Goal: Information Seeking & Learning: Find contact information

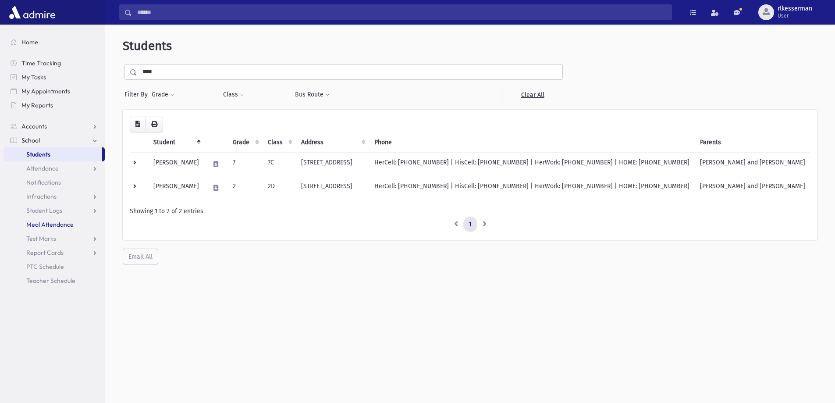
click at [53, 227] on span "Meal Attendance" at bounding box center [49, 225] width 47 height 8
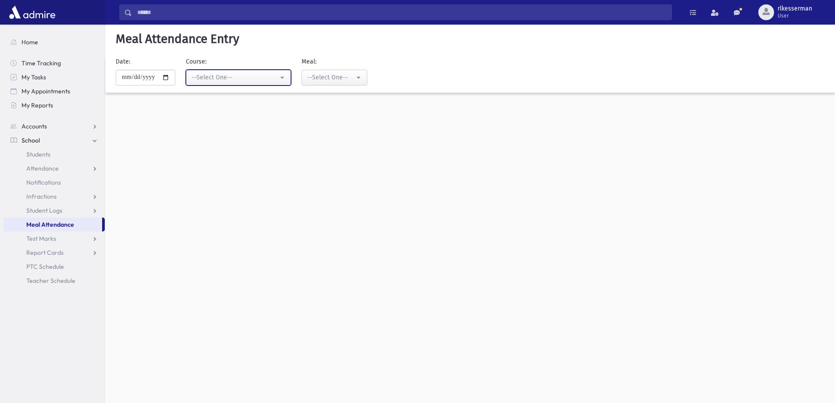
click at [205, 78] on div "--Select One--" at bounding box center [235, 77] width 87 height 9
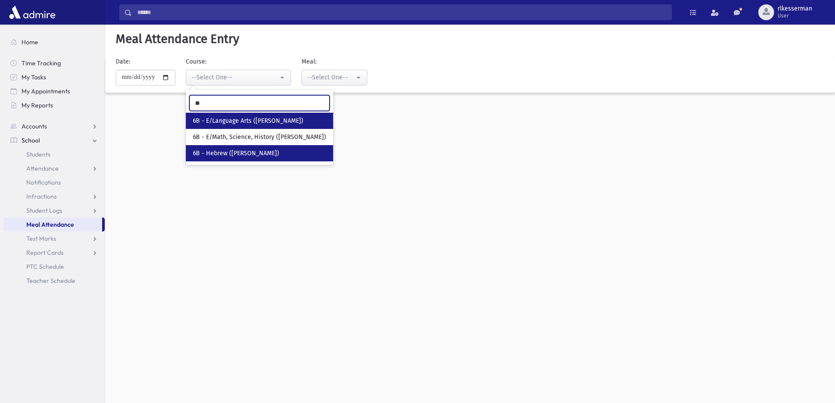
type input "**"
drag, startPoint x: 221, startPoint y: 153, endPoint x: 233, endPoint y: 145, distance: 14.1
click at [222, 153] on span "6B - Hebrew (Mrs. Lipson)" at bounding box center [236, 153] width 86 height 9
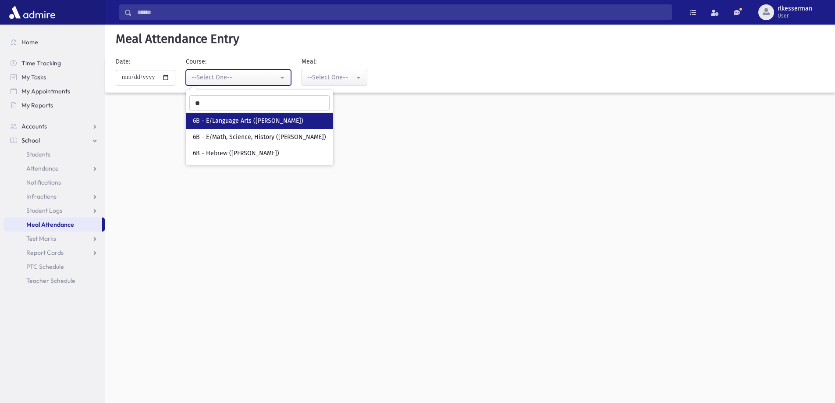
select select "****"
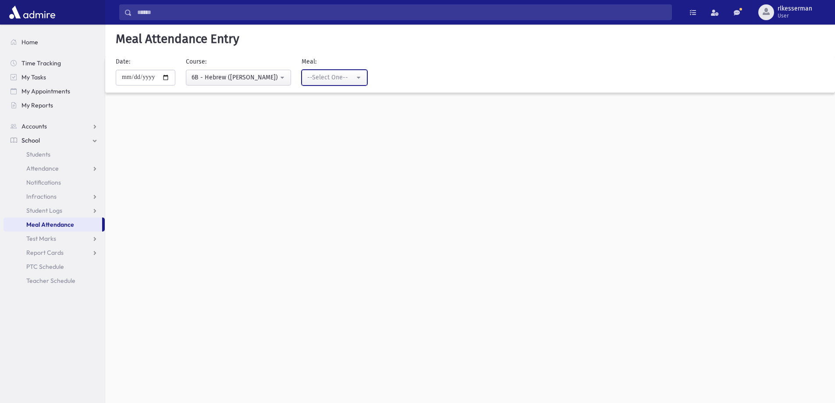
click at [355, 83] on button "--Select One--" at bounding box center [335, 78] width 66 height 16
click at [339, 142] on link "Lunch" at bounding box center [335, 137] width 66 height 16
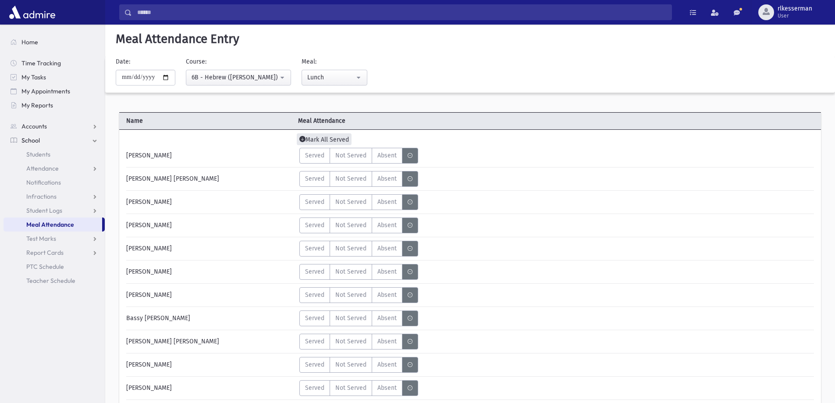
click at [325, 138] on span "Mark All Served" at bounding box center [324, 139] width 55 height 12
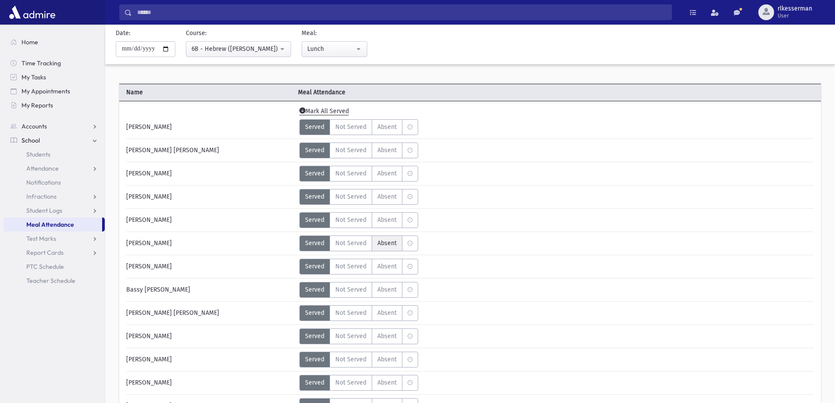
scroll to position [44, 0]
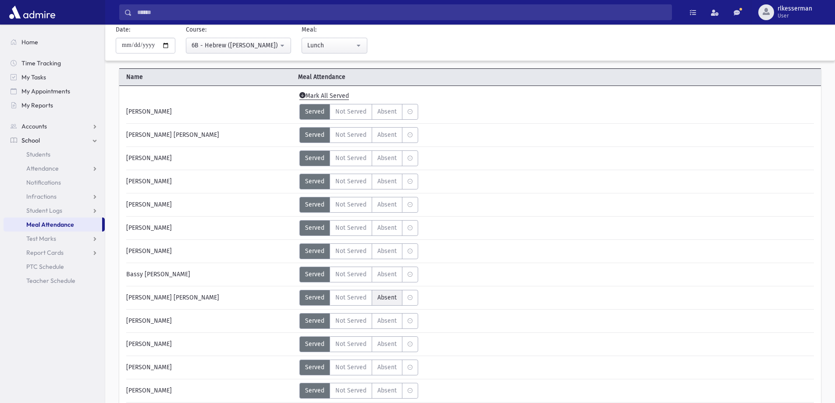
click at [392, 302] on label "Absent A" at bounding box center [387, 298] width 31 height 16
click at [389, 323] on span "Absent" at bounding box center [387, 320] width 19 height 9
click at [386, 268] on label "Absent A" at bounding box center [387, 275] width 31 height 16
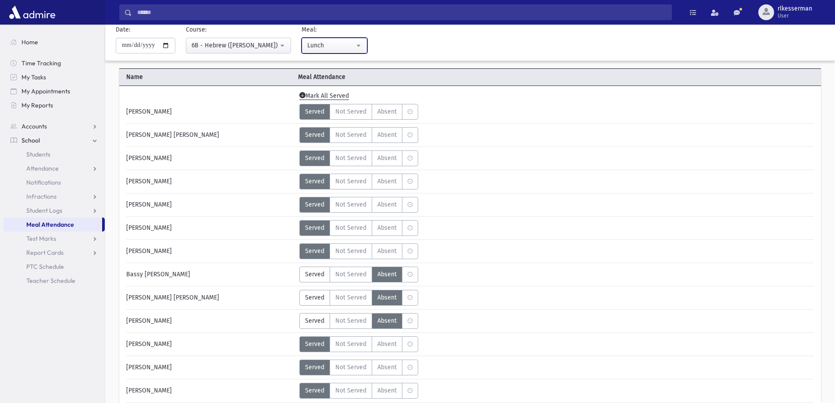
click at [318, 45] on div "Lunch" at bounding box center [330, 45] width 47 height 9
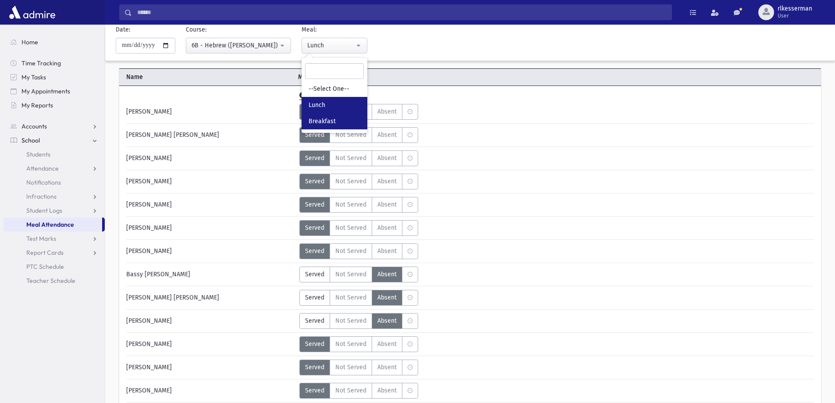
drag, startPoint x: 325, startPoint y: 125, endPoint x: 323, endPoint y: 118, distance: 7.1
click at [325, 125] on span "Breakfast" at bounding box center [322, 121] width 27 height 9
select select "*"
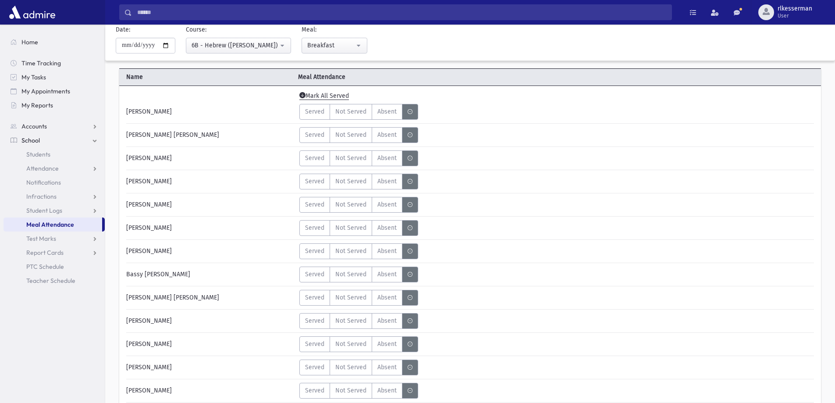
click at [317, 98] on span "Mark All Served" at bounding box center [325, 96] width 50 height 8
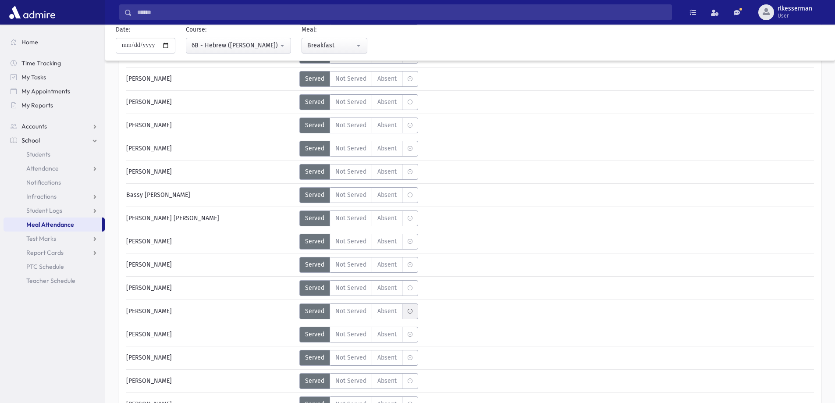
scroll to position [132, 0]
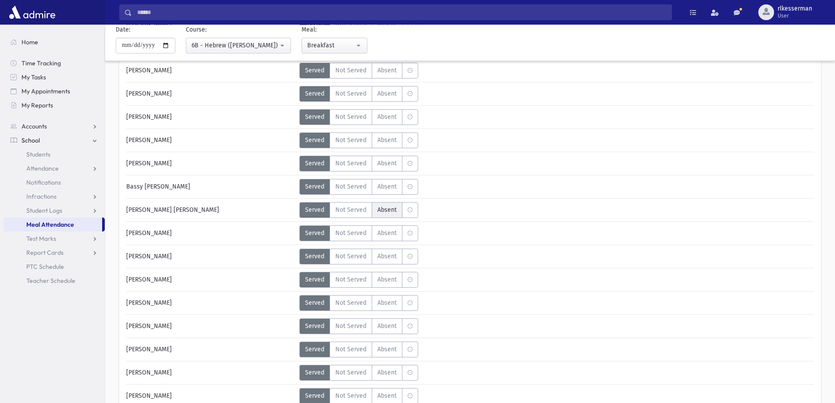
click at [392, 208] on span "Absent" at bounding box center [387, 209] width 19 height 9
click at [386, 190] on span "Absent" at bounding box center [387, 186] width 19 height 9
click at [389, 235] on span "Absent" at bounding box center [387, 232] width 19 height 9
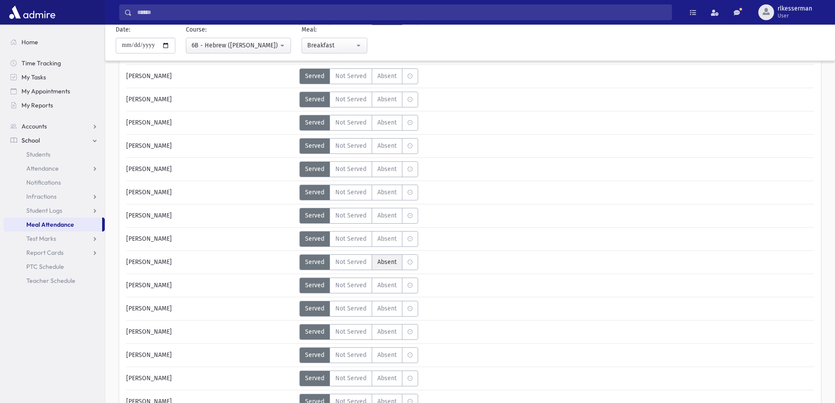
scroll to position [351, 0]
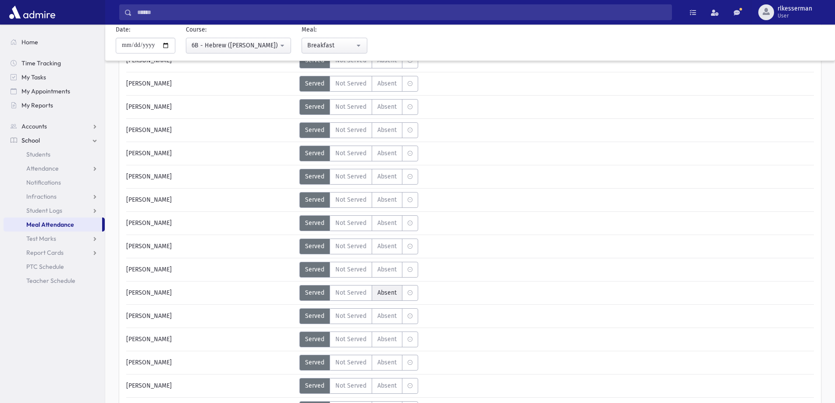
click at [394, 296] on span "Absent" at bounding box center [387, 292] width 19 height 9
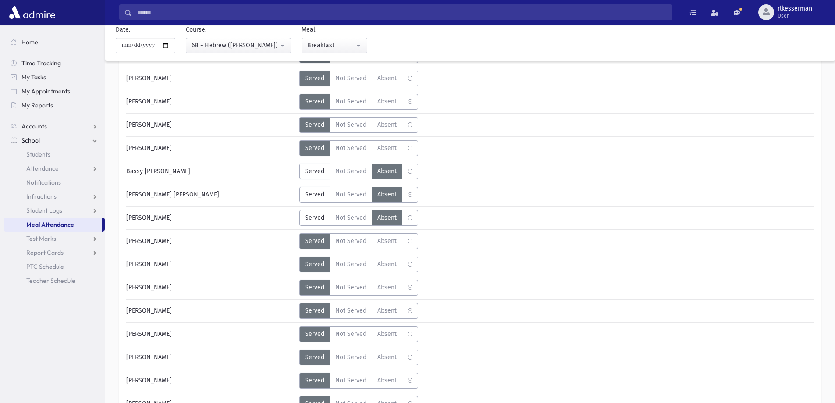
scroll to position [132, 0]
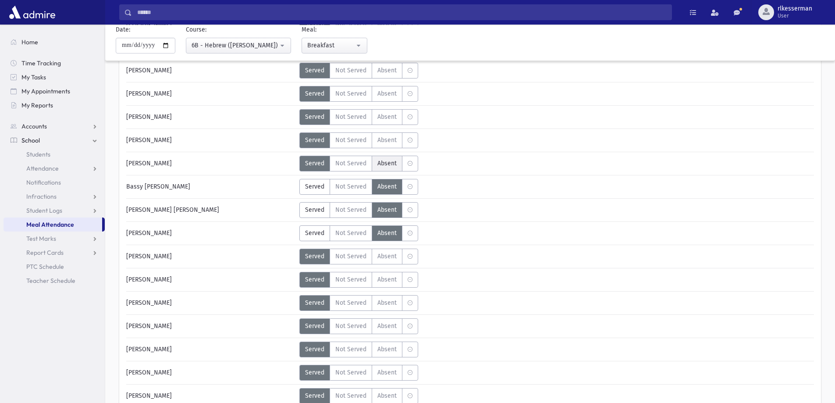
click at [391, 169] on label "Absent A" at bounding box center [387, 164] width 31 height 16
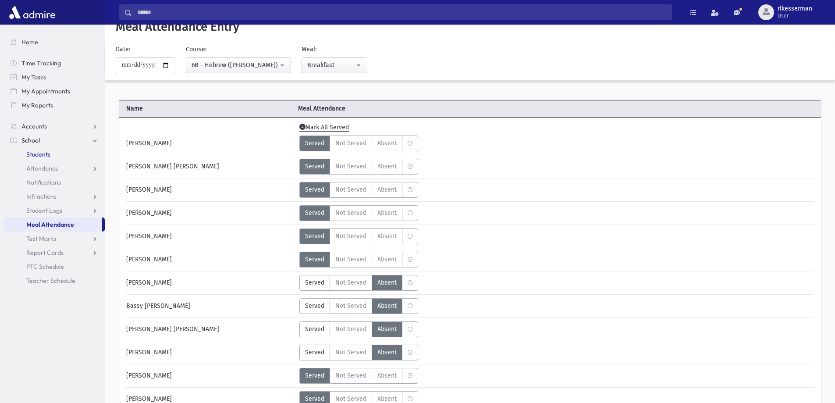
scroll to position [0, 0]
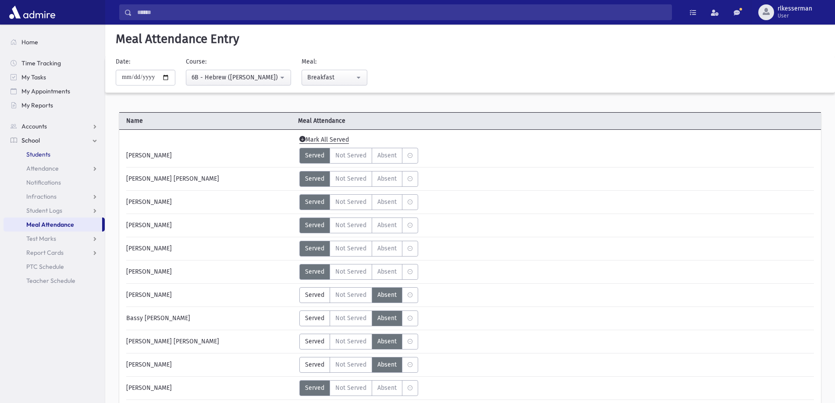
click at [39, 156] on span "Students" at bounding box center [38, 154] width 24 height 8
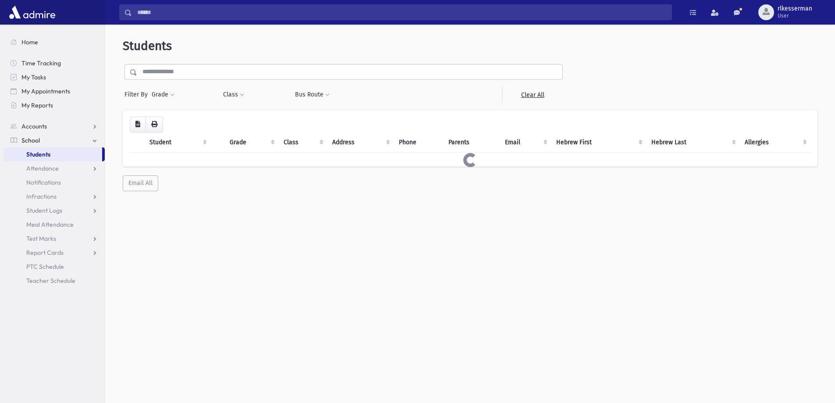
click at [179, 76] on input "text" at bounding box center [349, 72] width 425 height 16
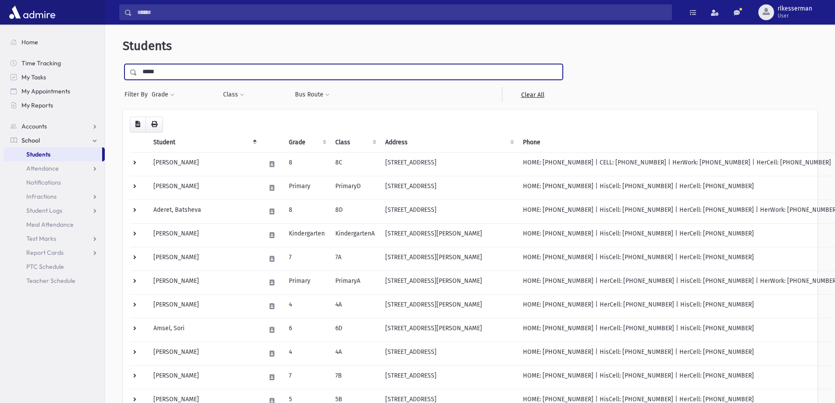
type input "*****"
click at [123, 64] on input "submit" at bounding box center [135, 70] width 25 height 12
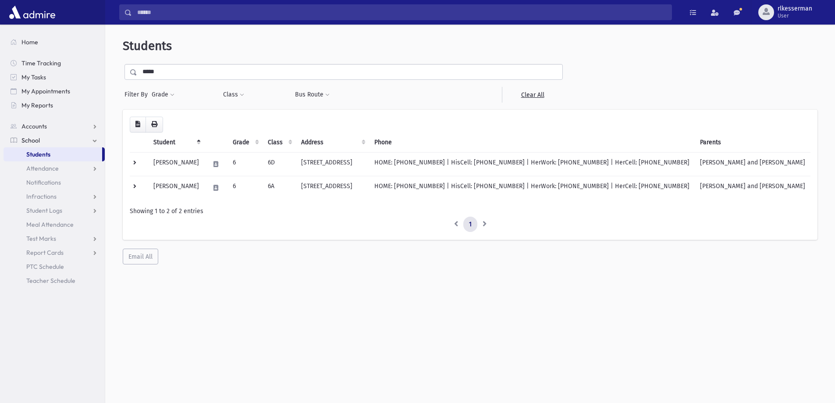
click at [185, 63] on div "**********" at bounding box center [470, 151] width 723 height 247
click at [185, 71] on input "*****" at bounding box center [349, 72] width 425 height 16
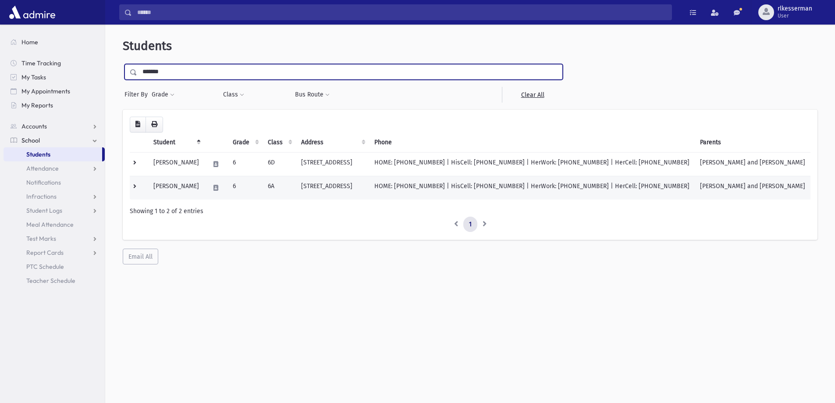
type input "*******"
click at [123, 64] on input "submit" at bounding box center [135, 70] width 25 height 12
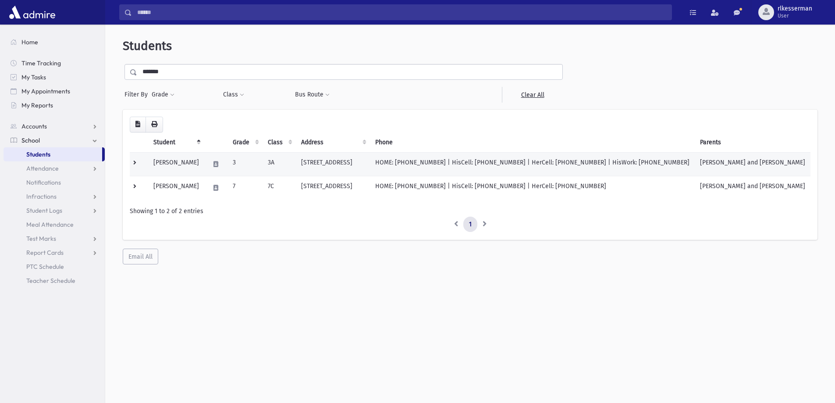
click at [407, 170] on td "HOME: [PHONE_NUMBER] | HisCell: [PHONE_NUMBER] | HerCell: [PHONE_NUMBER] | HisW…" at bounding box center [532, 164] width 325 height 24
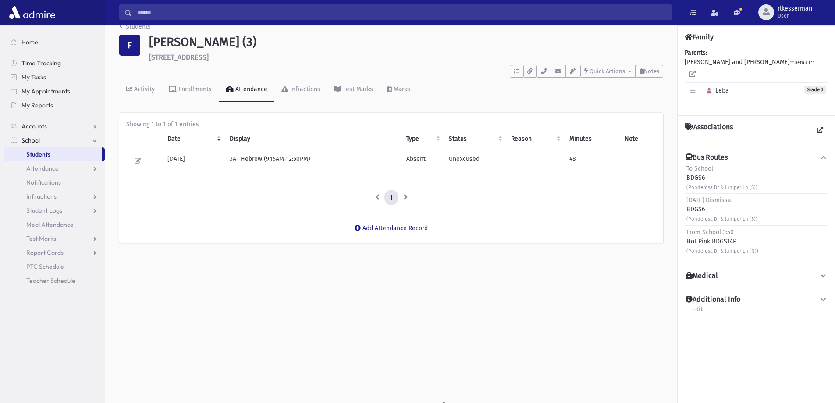
scroll to position [20, 0]
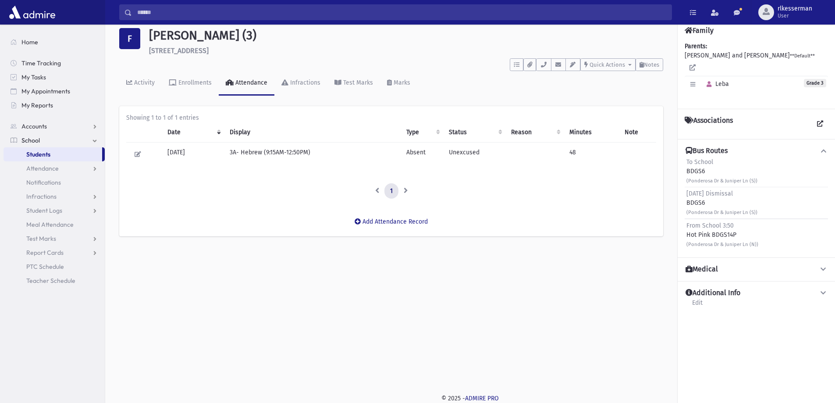
click at [40, 153] on span "Students" at bounding box center [38, 154] width 24 height 8
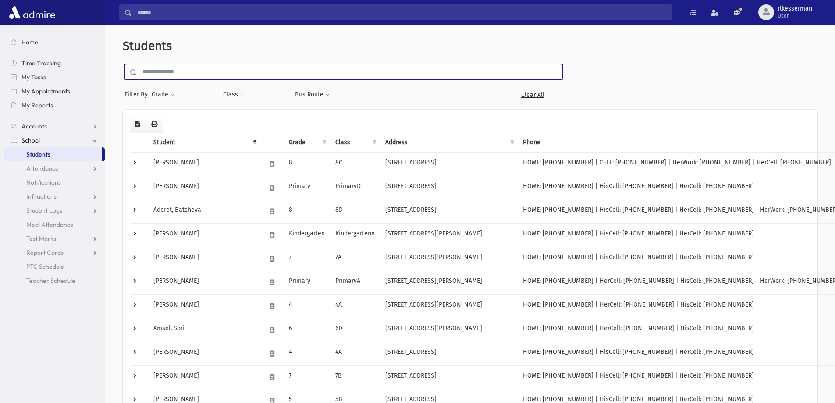
click at [180, 76] on input "text" at bounding box center [349, 72] width 425 height 16
type input "****"
click at [123, 64] on input "submit" at bounding box center [135, 70] width 25 height 12
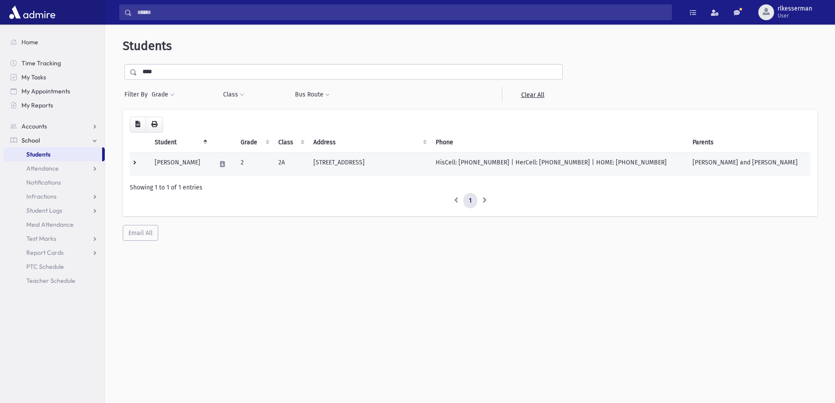
click at [375, 153] on td "[STREET_ADDRESS]" at bounding box center [369, 164] width 122 height 24
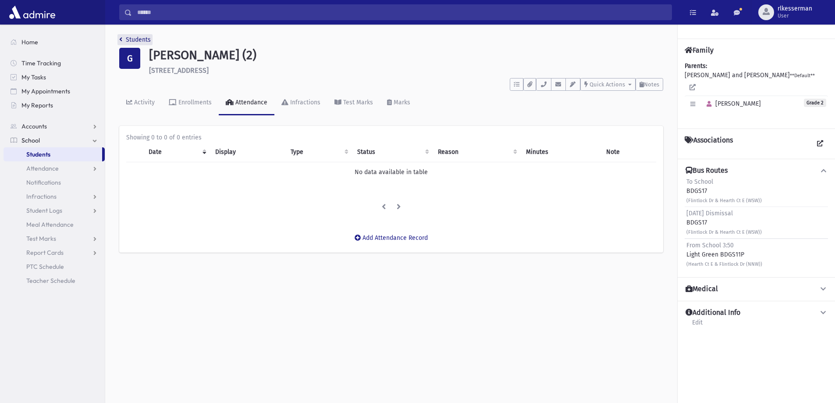
click at [132, 40] on link "Students" at bounding box center [135, 39] width 32 height 7
